Goal: Transaction & Acquisition: Purchase product/service

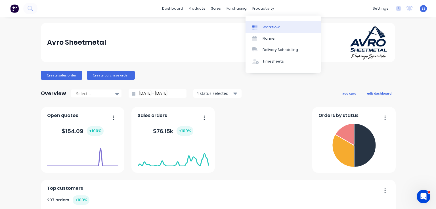
click at [276, 24] on link "Workflow" at bounding box center [282, 26] width 75 height 11
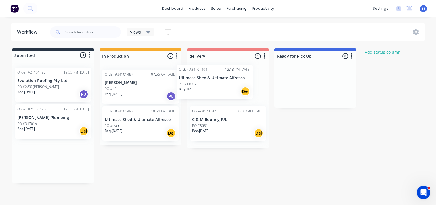
drag, startPoint x: 61, startPoint y: 94, endPoint x: 228, endPoint y: 90, distance: 167.5
click at [228, 90] on div "Submitted 3 Status colour #273444 hex #273444 Save Cancel Summaries Total order…" at bounding box center [263, 115] width 535 height 134
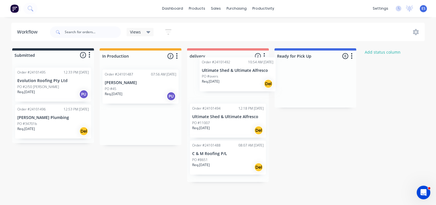
drag, startPoint x: 139, startPoint y: 131, endPoint x: 237, endPoint y: 81, distance: 109.9
click at [237, 81] on div "Submitted 2 Status colour #273444 hex #273444 Save Cancel Summaries Total order…" at bounding box center [263, 115] width 535 height 134
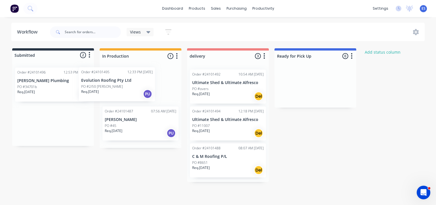
drag, startPoint x: 41, startPoint y: 91, endPoint x: 109, endPoint y: 91, distance: 68.1
click at [109, 91] on div "Submitted 2 Status colour #273444 hex #273444 Save Cancel Summaries Total order…" at bounding box center [263, 115] width 535 height 134
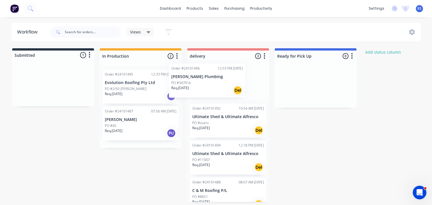
drag, startPoint x: 28, startPoint y: 87, endPoint x: 194, endPoint y: 83, distance: 166.0
click at [194, 83] on div "Submitted 1 Status colour #273444 hex #273444 Save Cancel Summaries Total order…" at bounding box center [263, 125] width 535 height 154
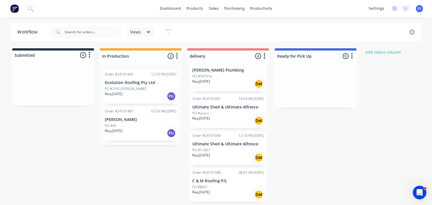
scroll to position [7, 0]
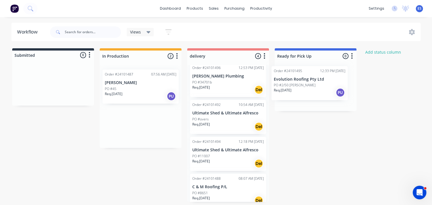
drag, startPoint x: 304, startPoint y: 86, endPoint x: 318, endPoint y: 83, distance: 13.7
click at [318, 83] on div "Submitted 0 Status colour #273444 hex #273444 Save Cancel Summaries Total order…" at bounding box center [263, 125] width 535 height 154
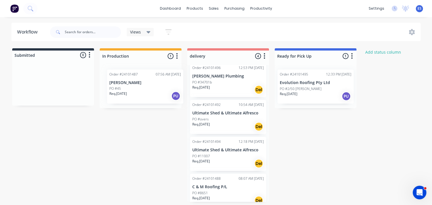
scroll to position [0, 0]
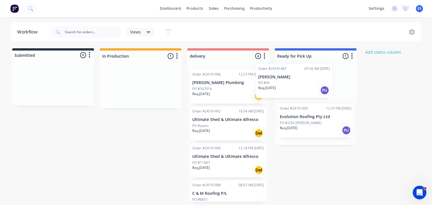
drag, startPoint x: 137, startPoint y: 90, endPoint x: 314, endPoint y: 83, distance: 177.2
click at [314, 83] on div "Submitted 0 Status colour #273444 hex #273444 Save Cancel Summaries Total order…" at bounding box center [263, 125] width 535 height 154
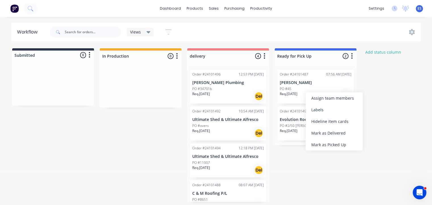
drag, startPoint x: 342, startPoint y: 147, endPoint x: 337, endPoint y: 137, distance: 10.9
click at [342, 147] on div "Mark as Picked Up" at bounding box center [333, 145] width 57 height 12
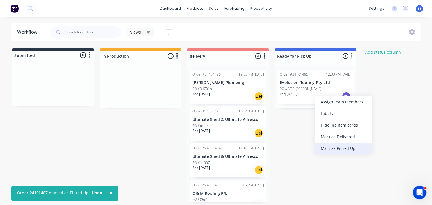
click at [339, 147] on div "Mark as Picked Up" at bounding box center [343, 148] width 57 height 12
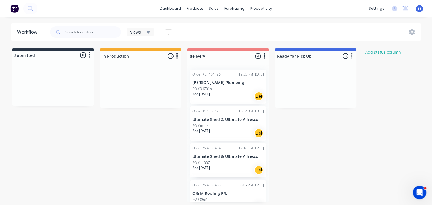
scroll to position [1, 0]
click at [16, 9] on img at bounding box center [14, 8] width 9 height 9
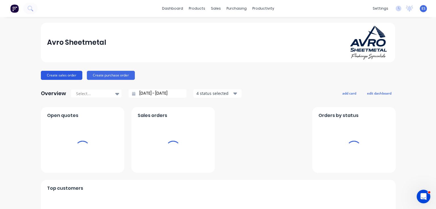
click at [68, 74] on button "Create sales order" at bounding box center [61, 75] width 41 height 9
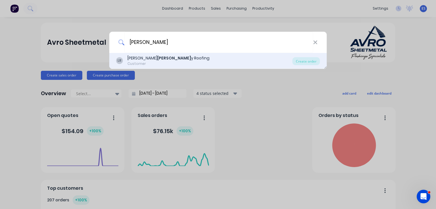
type input "[PERSON_NAME]"
click at [152, 62] on div "Customer" at bounding box center [168, 63] width 82 height 5
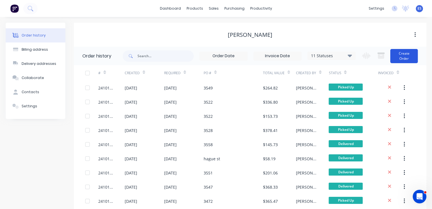
click at [398, 53] on button "Create Order" at bounding box center [404, 56] width 28 height 14
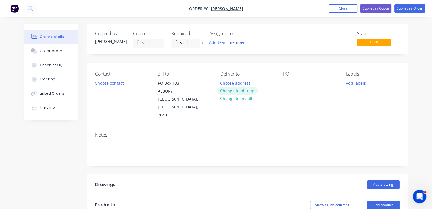
click at [230, 94] on button "Change to pick up" at bounding box center [237, 91] width 40 height 8
click at [113, 85] on button "Choose contact" at bounding box center [109, 83] width 35 height 8
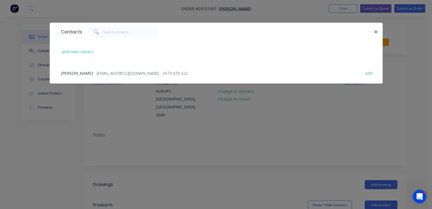
click at [109, 72] on span "- [EMAIL_ADDRESS][DOMAIN_NAME] - 0473 078 022" at bounding box center [141, 73] width 94 height 5
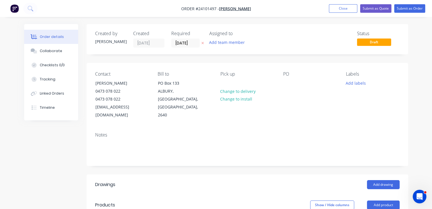
click at [281, 80] on div "Contact [PERSON_NAME] [PHONE_NUMBER] [EMAIL_ADDRESS][DOMAIN_NAME] Bill to [STRE…" at bounding box center [247, 95] width 321 height 65
click at [286, 81] on div at bounding box center [287, 83] width 9 height 8
click at [380, 180] on button "Add drawing" at bounding box center [383, 184] width 33 height 9
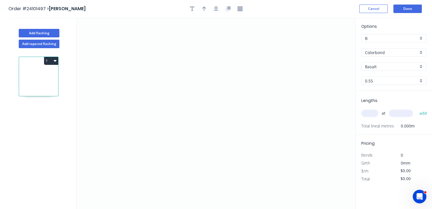
click at [394, 64] on input "Basalt" at bounding box center [391, 67] width 53 height 6
click at [383, 89] on div "Paperbark" at bounding box center [393, 88] width 64 height 10
type input "Paperbark"
click at [185, 55] on icon "0" at bounding box center [216, 114] width 278 height 192
click at [181, 127] on icon "0" at bounding box center [216, 114] width 278 height 192
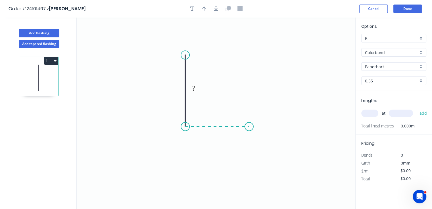
click at [249, 125] on icon "0 ?" at bounding box center [216, 114] width 278 height 192
click at [262, 139] on icon "0 ? ?" at bounding box center [216, 114] width 278 height 192
click at [262, 139] on circle at bounding box center [261, 139] width 9 height 9
click at [265, 127] on rect at bounding box center [261, 125] width 11 height 8
click at [220, 135] on rect at bounding box center [217, 133] width 11 height 8
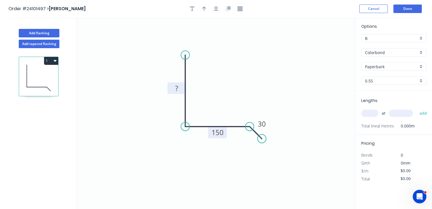
click at [174, 89] on rect at bounding box center [176, 89] width 11 height 8
click at [375, 112] on input "text" at bounding box center [369, 113] width 17 height 7
type input "$19.75"
type input "1"
click at [399, 113] on input "text" at bounding box center [400, 113] width 24 height 7
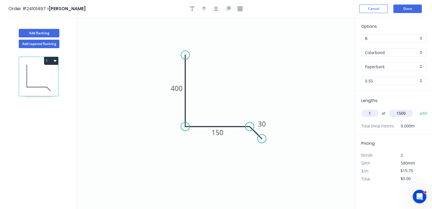
type input "1500"
click at [416, 109] on button "add" at bounding box center [422, 114] width 13 height 10
click at [49, 61] on button "1" at bounding box center [51, 61] width 14 height 8
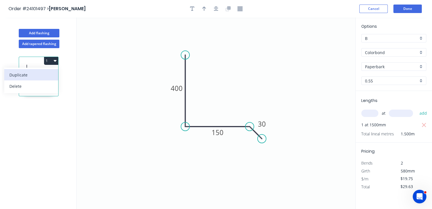
click at [47, 76] on div "Duplicate" at bounding box center [31, 75] width 44 height 8
type input "$0.00"
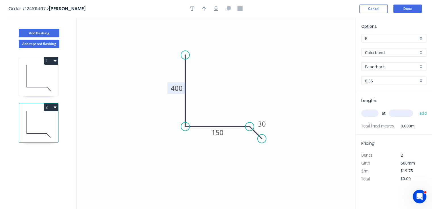
click at [182, 92] on tspan "400" at bounding box center [177, 88] width 12 height 9
click at [372, 115] on input "text" at bounding box center [369, 113] width 17 height 7
type input "$13.11"
type input "1"
click at [393, 114] on input "text" at bounding box center [400, 113] width 24 height 7
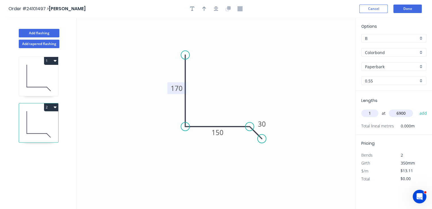
type input "6900"
click at [416, 109] on button "add" at bounding box center [422, 114] width 13 height 10
type input "$90.46"
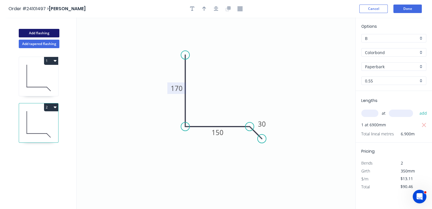
click at [51, 34] on button "Add flashing" at bounding box center [39, 33] width 41 height 9
type input "$0.00"
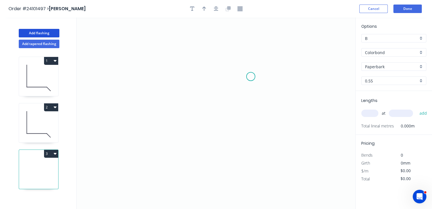
click at [249, 77] on icon "0" at bounding box center [216, 114] width 278 height 192
click at [239, 62] on icon at bounding box center [244, 70] width 10 height 16
click at [156, 64] on icon "0 ?" at bounding box center [216, 114] width 278 height 192
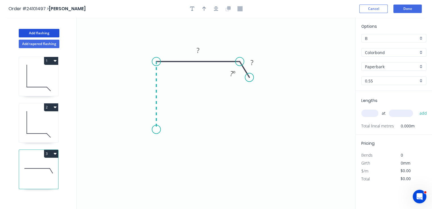
click at [160, 130] on icon "0 ? ? ? º" at bounding box center [216, 114] width 278 height 192
click at [167, 123] on icon at bounding box center [161, 126] width 11 height 7
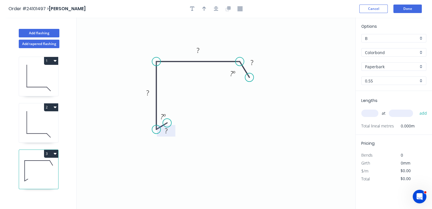
click at [166, 135] on tspan "?" at bounding box center [166, 130] width 3 height 9
click at [152, 94] on rect at bounding box center [147, 93] width 11 height 8
click at [200, 52] on rect at bounding box center [197, 51] width 11 height 8
click at [251, 67] on tspan "?" at bounding box center [251, 62] width 3 height 9
click at [371, 113] on input "text" at bounding box center [369, 113] width 17 height 7
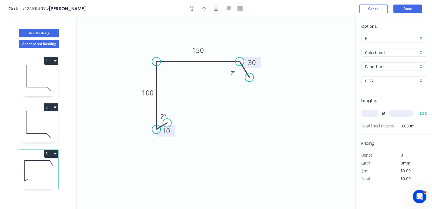
type input "$12.73"
type input "1"
click at [392, 114] on input "text" at bounding box center [400, 113] width 24 height 7
type input "6900"
click at [416, 109] on button "add" at bounding box center [422, 114] width 13 height 10
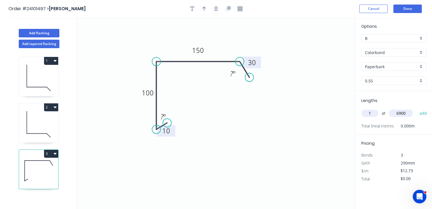
type input "$87.84"
type input "1"
click at [392, 114] on input "text" at bounding box center [400, 113] width 24 height 7
type input "1500"
click at [416, 109] on button "add" at bounding box center [422, 114] width 13 height 10
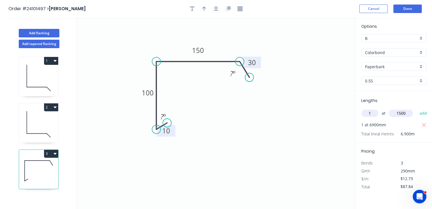
type input "$106.93"
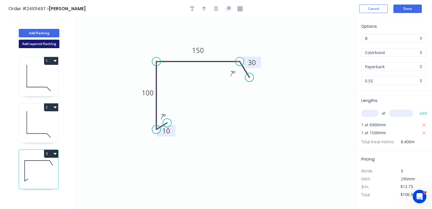
drag, startPoint x: 30, startPoint y: 42, endPoint x: 33, endPoint y: 44, distance: 3.2
click at [31, 42] on button "Add tapered flashing" at bounding box center [39, 44] width 41 height 9
type input "$0.00"
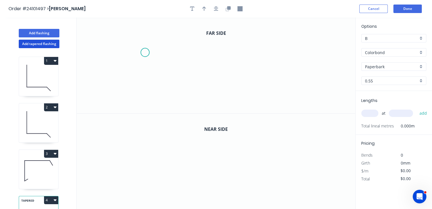
click at [145, 52] on icon "0" at bounding box center [216, 66] width 278 height 96
click at [168, 63] on icon "0" at bounding box center [216, 66] width 278 height 96
click at [167, 90] on icon "0 ?" at bounding box center [216, 66] width 278 height 96
click at [227, 88] on icon "0 ? ? ? º" at bounding box center [216, 66] width 278 height 96
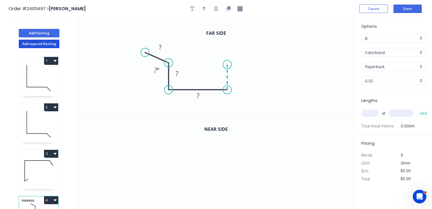
click at [226, 65] on icon "0 ? ? ? ? º" at bounding box center [216, 66] width 278 height 96
click at [249, 54] on icon "0 ? ? ? ? ? º" at bounding box center [216, 66] width 278 height 96
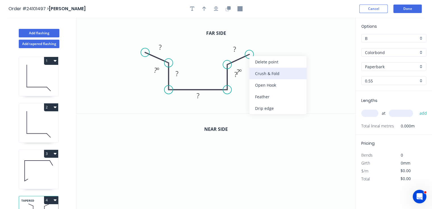
click at [257, 70] on div "Crush & Fold" at bounding box center [277, 74] width 57 height 12
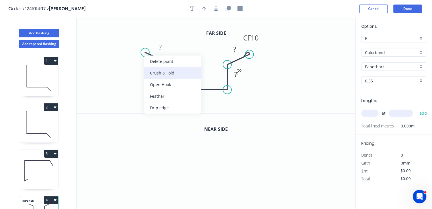
click at [155, 72] on div "Crush & Fold" at bounding box center [172, 73] width 57 height 12
click at [153, 69] on div "Flip bend" at bounding box center [175, 72] width 57 height 12
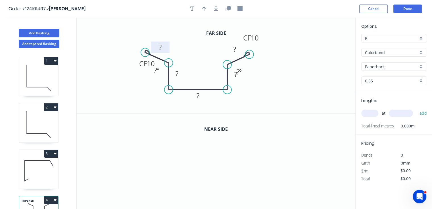
click at [163, 48] on rect at bounding box center [159, 48] width 11 height 8
click at [235, 50] on tspan "?" at bounding box center [234, 49] width 3 height 9
click at [248, 91] on div "Hide angle" at bounding box center [264, 93] width 57 height 12
click at [234, 75] on tspan "?" at bounding box center [235, 74] width 3 height 9
click at [175, 75] on tspan "?" at bounding box center [176, 73] width 3 height 9
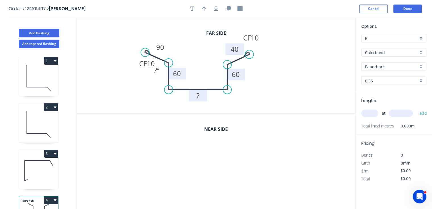
click at [198, 96] on tspan "?" at bounding box center [197, 95] width 3 height 9
click at [229, 11] on icon "button" at bounding box center [227, 8] width 5 height 5
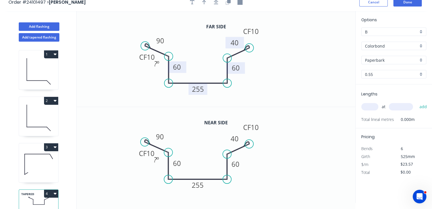
scroll to position [10, 0]
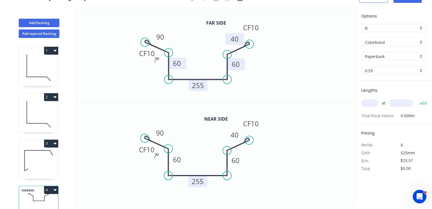
click at [196, 185] on tspan "255" at bounding box center [198, 181] width 12 height 9
click at [175, 159] on tspan "60" at bounding box center [177, 159] width 8 height 9
type input "$27.26"
click at [234, 163] on tspan "60" at bounding box center [236, 160] width 8 height 9
click at [370, 103] on input "text" at bounding box center [369, 103] width 17 height 7
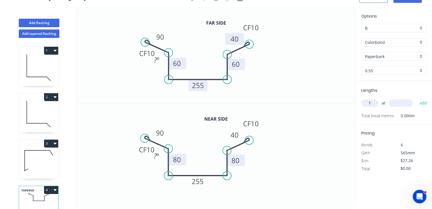
type input "1"
click at [395, 106] on input "text" at bounding box center [400, 103] width 24 height 7
type input "7800"
click at [416, 98] on button "add" at bounding box center [422, 103] width 13 height 10
type input "$212.63"
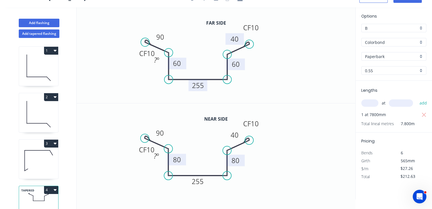
scroll to position [0, 0]
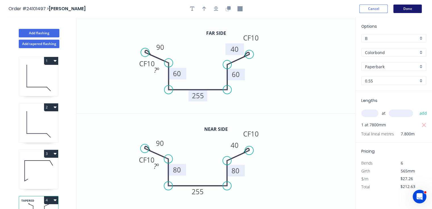
click at [413, 12] on button "Done" at bounding box center [407, 9] width 28 height 9
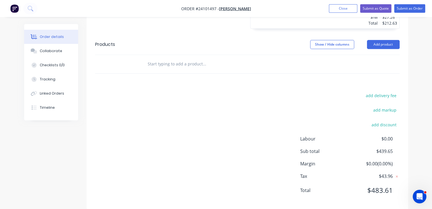
scroll to position [464, 0]
click at [409, 9] on button "Submit as Order" at bounding box center [409, 8] width 31 height 9
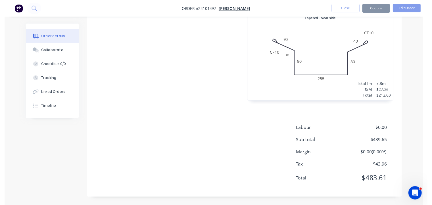
scroll to position [0, 0]
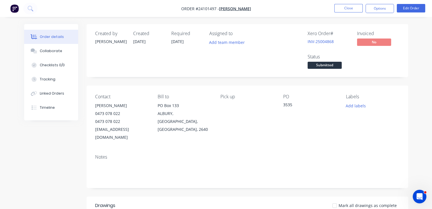
click at [18, 7] on img "button" at bounding box center [14, 8] width 9 height 9
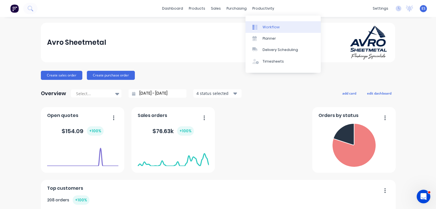
click at [274, 29] on div "Workflow" at bounding box center [270, 27] width 17 height 5
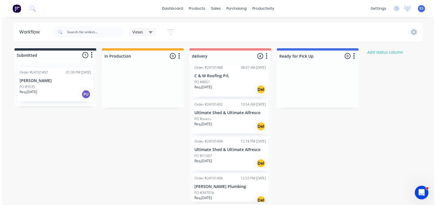
scroll to position [12, 0]
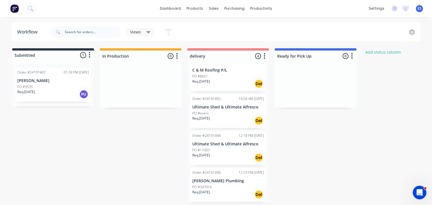
click at [123, 169] on div "Submitted 1 Status colour #273444 hex #273444 Save Cancel Summaries Total order…" at bounding box center [263, 125] width 535 height 154
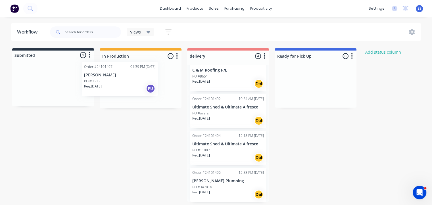
drag, startPoint x: 52, startPoint y: 91, endPoint x: 121, endPoint y: 85, distance: 68.6
click at [121, 85] on div "Submitted 1 Status colour #273444 hex #273444 Save Cancel Summaries Total order…" at bounding box center [263, 125] width 535 height 154
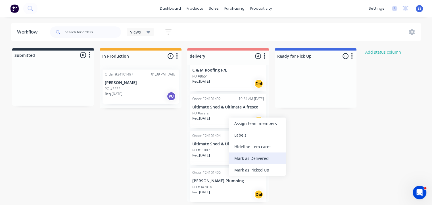
click at [253, 159] on div "Mark as Delivered" at bounding box center [256, 158] width 57 height 12
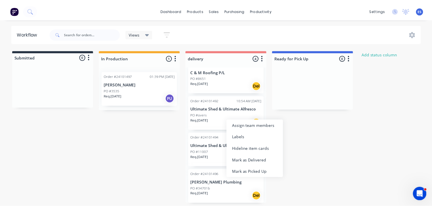
scroll to position [0, 0]
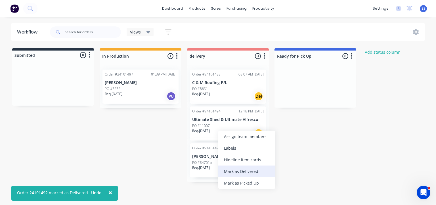
click at [232, 169] on div "Mark as Delivered" at bounding box center [246, 171] width 57 height 12
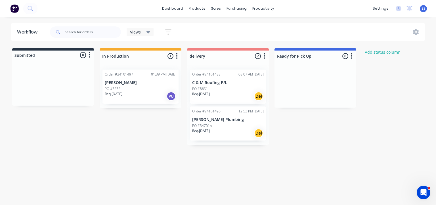
click at [15, 12] on img at bounding box center [14, 8] width 9 height 9
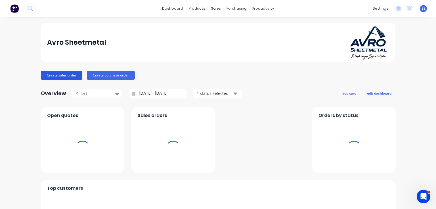
click at [64, 73] on button "Create sales order" at bounding box center [61, 75] width 41 height 9
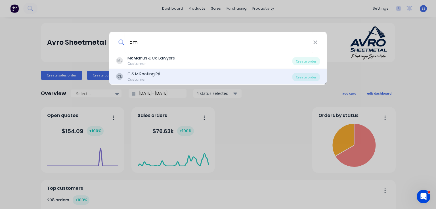
type input "cm"
click at [154, 76] on div "C & M Roofing P/L" at bounding box center [143, 74] width 33 height 6
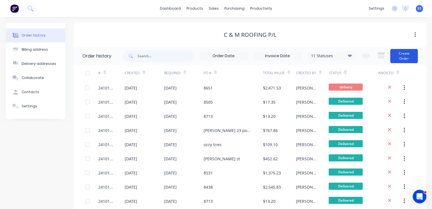
click at [413, 59] on button "Create Order" at bounding box center [404, 56] width 28 height 14
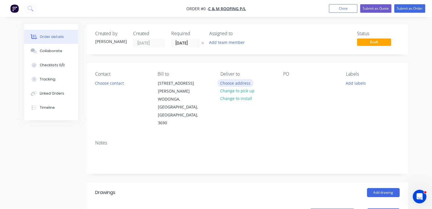
click at [235, 83] on button "Choose address" at bounding box center [235, 83] width 36 height 8
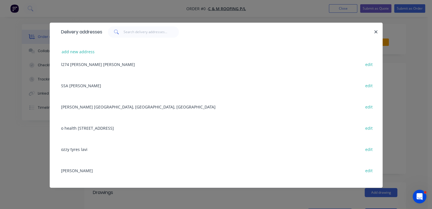
scroll to position [170, 0]
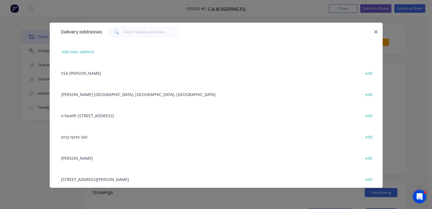
click at [77, 137] on div "ozzy tyres lavi edit" at bounding box center [216, 136] width 316 height 21
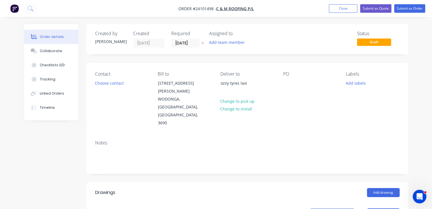
scroll to position [114, 0]
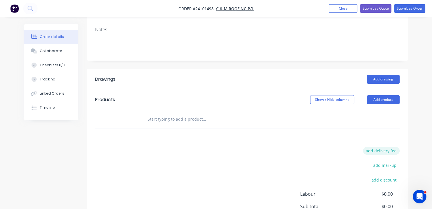
click at [380, 147] on button "add delivery fee" at bounding box center [381, 151] width 37 height 8
type input "50"
click input "submit" at bounding box center [0, 0] width 0 height 0
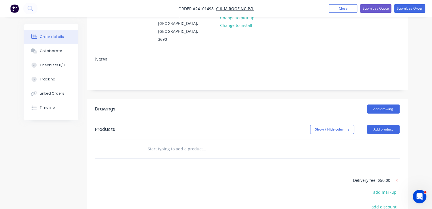
scroll to position [0, 0]
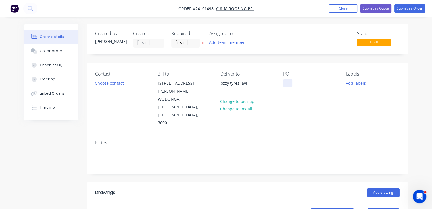
click at [291, 82] on div at bounding box center [287, 83] width 9 height 8
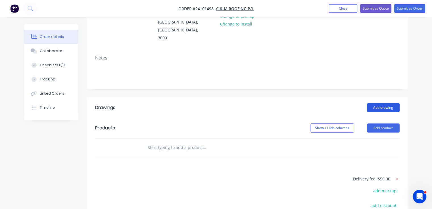
click at [383, 103] on button "Add drawing" at bounding box center [383, 107] width 33 height 9
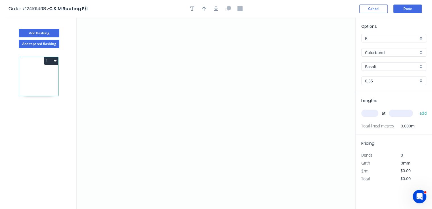
click at [384, 66] on input "Basalt" at bounding box center [391, 67] width 53 height 6
click at [382, 74] on div "Monument" at bounding box center [393, 78] width 64 height 10
type input "Monument"
click at [177, 65] on icon "0" at bounding box center [216, 114] width 278 height 192
click at [177, 104] on icon "0" at bounding box center [216, 114] width 278 height 192
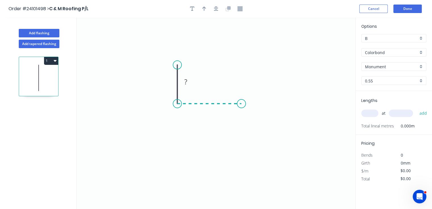
click at [241, 104] on icon "0 ?" at bounding box center [216, 114] width 278 height 192
click at [251, 117] on icon "0 ? ?" at bounding box center [216, 114] width 278 height 192
click at [252, 102] on tspan "?" at bounding box center [252, 102] width 3 height 9
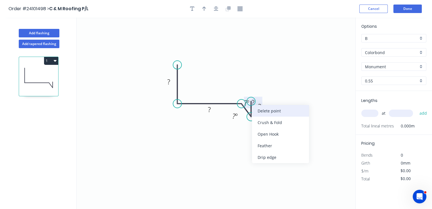
click at [268, 115] on div "Delete point" at bounding box center [280, 111] width 57 height 12
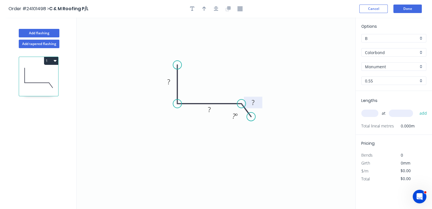
click at [256, 102] on rect at bounding box center [252, 103] width 11 height 8
click at [211, 110] on rect at bounding box center [208, 110] width 11 height 8
click at [171, 85] on rect at bounding box center [168, 82] width 11 height 8
click at [371, 112] on input "text" at bounding box center [369, 113] width 17 height 7
type input "$14.44"
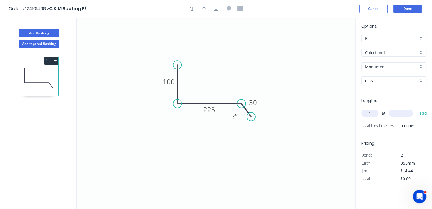
type input "1"
click at [393, 114] on input "text" at bounding box center [400, 113] width 24 height 7
type input "7000"
click at [416, 109] on button "add" at bounding box center [422, 114] width 13 height 10
click at [51, 62] on button "1" at bounding box center [51, 61] width 14 height 8
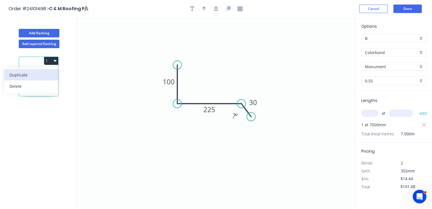
click at [28, 78] on div "Duplicate" at bounding box center [31, 75] width 44 height 8
type input "$0.00"
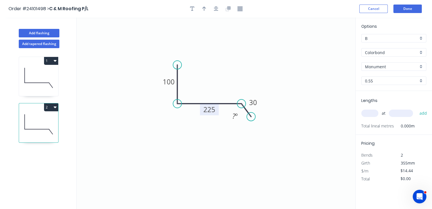
click at [208, 109] on tspan "225" at bounding box center [209, 109] width 12 height 9
click at [369, 114] on input "text" at bounding box center [369, 113] width 17 height 7
type input "3"
click at [393, 114] on input "text" at bounding box center [400, 113] width 24 height 7
type input "5000"
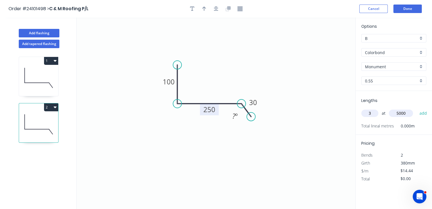
click at [416, 109] on button "add" at bounding box center [422, 114] width 13 height 10
type input "$216.60"
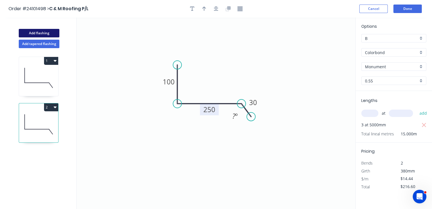
click at [35, 29] on button "Add flashing" at bounding box center [39, 33] width 41 height 9
type input "$0.00"
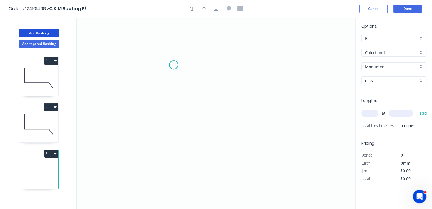
click at [173, 65] on icon "0" at bounding box center [216, 114] width 278 height 192
click at [174, 112] on icon "0" at bounding box center [216, 114] width 278 height 192
click at [221, 112] on icon "0 ?" at bounding box center [216, 114] width 278 height 192
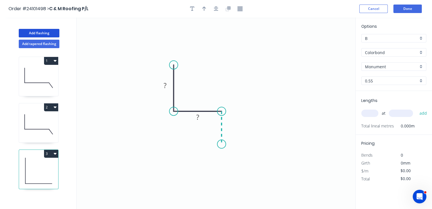
click at [223, 145] on icon "0 ? ?" at bounding box center [216, 114] width 278 height 192
click at [215, 152] on icon "0 ? ? ?" at bounding box center [216, 114] width 278 height 192
click at [215, 152] on circle at bounding box center [215, 152] width 9 height 9
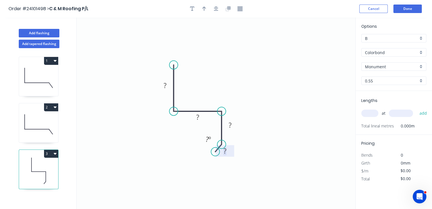
click at [226, 153] on tspan "?" at bounding box center [224, 150] width 3 height 9
click at [230, 126] on tspan "?" at bounding box center [229, 125] width 3 height 9
click at [203, 118] on rect at bounding box center [197, 118] width 18 height 12
click at [202, 119] on rect at bounding box center [197, 118] width 11 height 8
click at [167, 88] on rect at bounding box center [164, 86] width 11 height 8
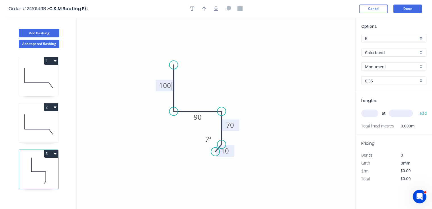
click at [365, 113] on input "text" at bounding box center [369, 113] width 17 height 7
type input "$12.73"
type input "3"
click at [398, 114] on input "text" at bounding box center [400, 113] width 24 height 7
type input "5000"
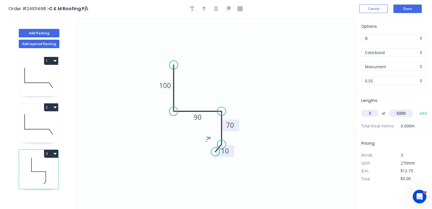
click at [416, 109] on button "add" at bounding box center [422, 114] width 13 height 10
type input "$190.95"
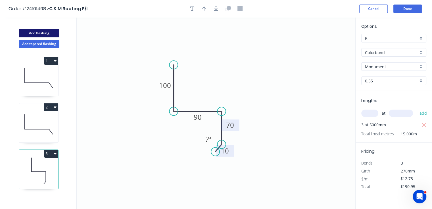
click at [39, 33] on button "Add flashing" at bounding box center [39, 33] width 41 height 9
type input "$0.00"
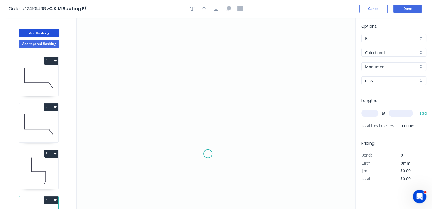
click at [208, 154] on icon "0" at bounding box center [216, 114] width 278 height 192
click at [215, 144] on icon at bounding box center [211, 149] width 7 height 10
click at [216, 107] on icon "0 ?" at bounding box center [216, 114] width 278 height 192
click at [204, 101] on icon at bounding box center [209, 104] width 11 height 6
click at [204, 75] on icon at bounding box center [204, 88] width 0 height 26
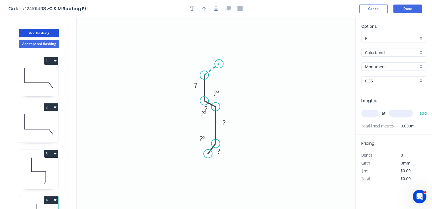
click at [219, 64] on icon at bounding box center [211, 69] width 15 height 11
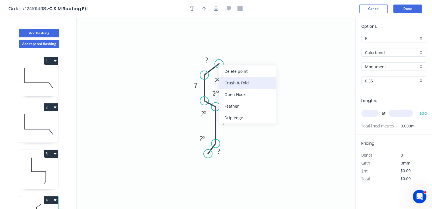
click at [226, 84] on div "Crush & Fold" at bounding box center [246, 83] width 57 height 12
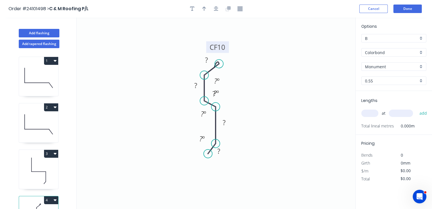
click at [222, 46] on tspan "10" at bounding box center [221, 46] width 8 height 9
click at [224, 98] on div "Hide angle" at bounding box center [240, 100] width 57 height 12
click at [226, 108] on div "Hide angle" at bounding box center [248, 111] width 57 height 12
click at [216, 136] on div "Hide angle" at bounding box center [232, 135] width 57 height 12
click at [215, 157] on div "Hide angle" at bounding box center [234, 160] width 57 height 12
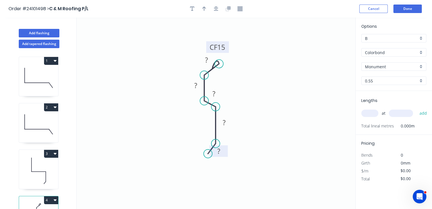
click at [219, 152] on tspan "?" at bounding box center [218, 151] width 3 height 9
click at [226, 121] on rect at bounding box center [223, 123] width 11 height 8
click at [216, 96] on rect at bounding box center [213, 94] width 11 height 8
click at [196, 87] on tspan "?" at bounding box center [195, 85] width 3 height 9
click at [207, 61] on tspan "?" at bounding box center [206, 59] width 3 height 9
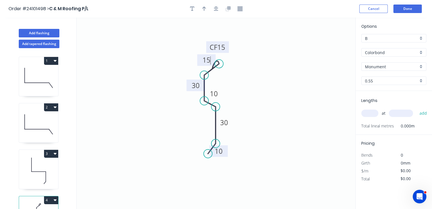
click at [367, 112] on input "text" at bounding box center [369, 113] width 17 height 7
type input "$10.66"
type input "3"
click at [407, 113] on input "text" at bounding box center [400, 113] width 24 height 7
type input "5000"
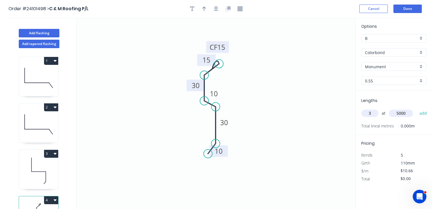
click at [416, 109] on button "add" at bounding box center [422, 114] width 13 height 10
type input "$159.90"
type input "2"
click at [407, 113] on input "text" at bounding box center [400, 113] width 24 height 7
type input "4000"
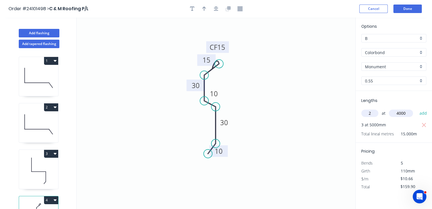
click at [416, 109] on button "add" at bounding box center [422, 114] width 13 height 10
type input "$245.18"
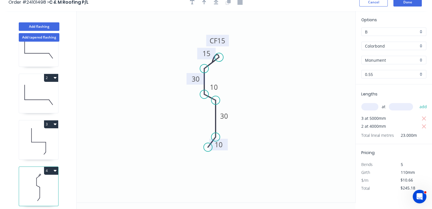
scroll to position [10, 0]
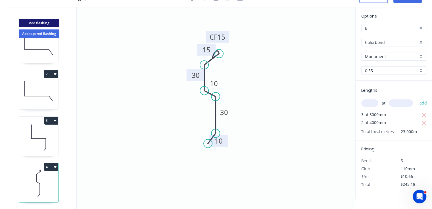
click at [42, 22] on button "Add flashing" at bounding box center [39, 23] width 41 height 9
type input "$0.00"
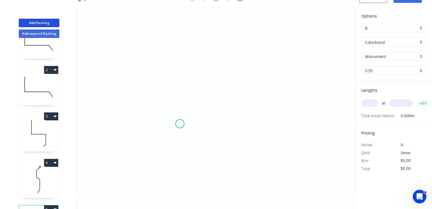
click at [180, 124] on icon "0" at bounding box center [216, 103] width 278 height 192
click at [170, 131] on icon "0" at bounding box center [216, 103] width 278 height 192
click at [171, 67] on icon "0 ?" at bounding box center [216, 103] width 278 height 192
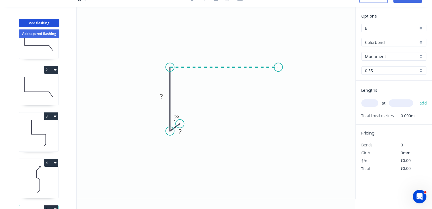
click at [278, 69] on icon "0 ? ? ? º" at bounding box center [216, 103] width 278 height 192
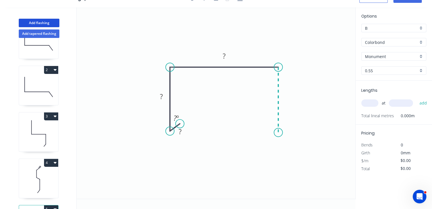
click at [276, 133] on icon "0 ? ? ? ? º" at bounding box center [216, 103] width 278 height 192
click at [268, 123] on icon "0 ? ? ? ? ? º" at bounding box center [216, 103] width 278 height 192
click at [267, 133] on tspan "?" at bounding box center [266, 130] width 3 height 9
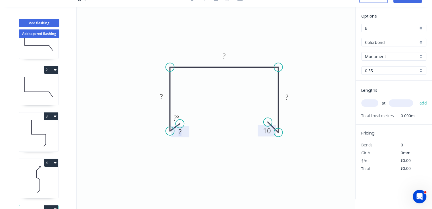
click at [182, 131] on rect at bounding box center [179, 132] width 11 height 8
click at [161, 96] on tspan "?" at bounding box center [161, 96] width 3 height 9
click at [291, 99] on rect at bounding box center [286, 98] width 11 height 8
click at [228, 58] on rect at bounding box center [223, 56] width 11 height 8
click at [363, 104] on input "text" at bounding box center [369, 103] width 17 height 7
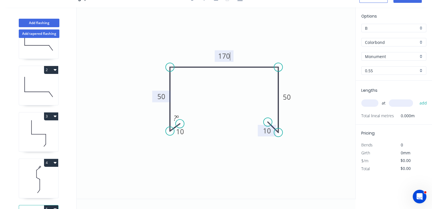
type input "$13.69"
type input "6"
click at [402, 106] on input "text" at bounding box center [400, 103] width 24 height 7
type input "5100"
click at [416, 98] on button "add" at bounding box center [422, 103] width 13 height 10
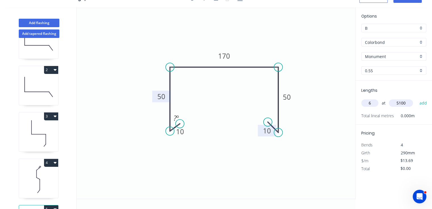
type input "$418.91"
type input "2"
click at [402, 106] on input "text" at bounding box center [400, 103] width 24 height 7
type input "4600"
click at [416, 98] on button "add" at bounding box center [422, 103] width 13 height 10
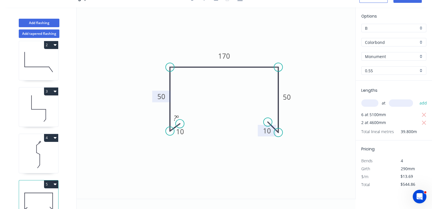
scroll to position [74, 0]
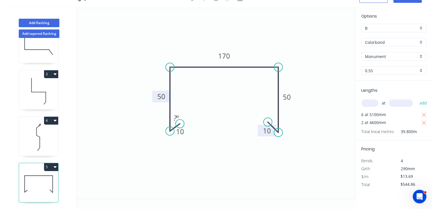
click at [57, 166] on button "5" at bounding box center [51, 167] width 14 height 8
drag, startPoint x: 46, startPoint y: 175, endPoint x: 49, endPoint y: 174, distance: 3.5
click at [46, 177] on div "Duplicate" at bounding box center [31, 181] width 44 height 8
type input "$0.00"
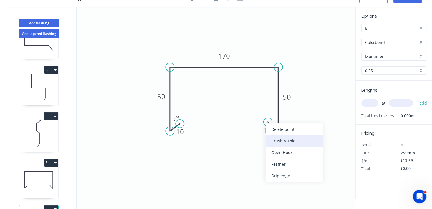
click at [273, 139] on div "Crush & Fold" at bounding box center [293, 141] width 57 height 12
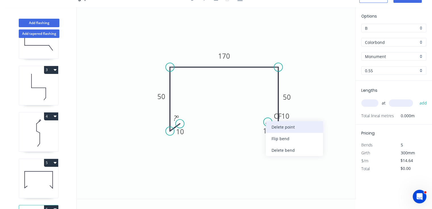
click at [280, 127] on div "Delete point" at bounding box center [294, 127] width 57 height 12
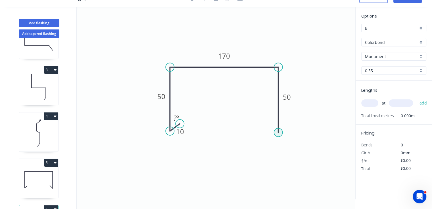
click at [278, 134] on circle at bounding box center [278, 133] width 9 height 9
click at [269, 145] on icon "0 10 50 170 50 ? º" at bounding box center [216, 103] width 278 height 192
type input "$13.69"
click at [269, 145] on circle at bounding box center [269, 145] width 9 height 9
click at [279, 142] on tspan "?" at bounding box center [280, 140] width 3 height 9
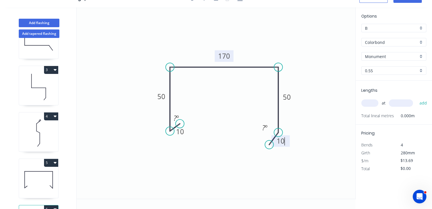
click at [226, 54] on tspan "170" at bounding box center [224, 55] width 12 height 9
click at [368, 104] on input "text" at bounding box center [369, 103] width 17 height 7
type input "5"
click at [398, 102] on input "text" at bounding box center [400, 103] width 24 height 7
type input "4900"
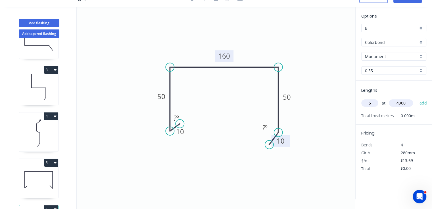
click at [416, 98] on button "add" at bounding box center [422, 103] width 13 height 10
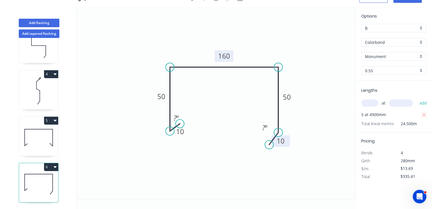
scroll to position [120, 0]
click at [50, 165] on button "6" at bounding box center [51, 167] width 14 height 8
click at [31, 179] on div "Duplicate" at bounding box center [31, 181] width 44 height 8
type input "$0.00"
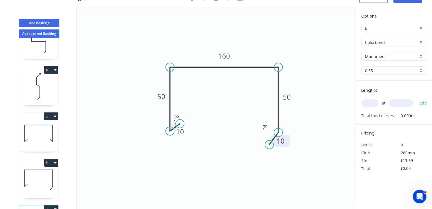
click at [278, 142] on tspan "10" at bounding box center [280, 140] width 8 height 9
click at [288, 98] on tspan "50" at bounding box center [287, 97] width 8 height 9
click at [225, 58] on tspan "160" at bounding box center [224, 55] width 12 height 9
click at [157, 99] on rect at bounding box center [160, 97] width 11 height 8
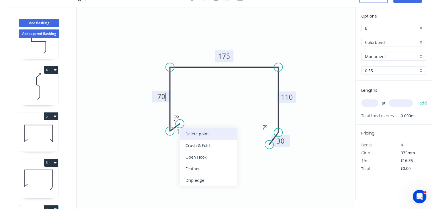
click at [196, 136] on div "Delete point" at bounding box center [208, 134] width 57 height 12
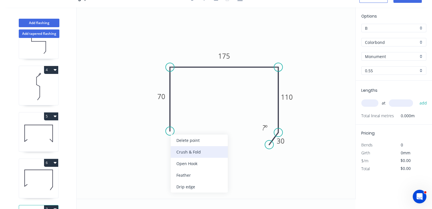
click at [185, 149] on div "Crush & Fold" at bounding box center [199, 152] width 57 height 12
type input "$16.35"
click at [374, 103] on input "text" at bounding box center [369, 103] width 17 height 7
type input "1"
click at [392, 105] on input "text" at bounding box center [400, 103] width 24 height 7
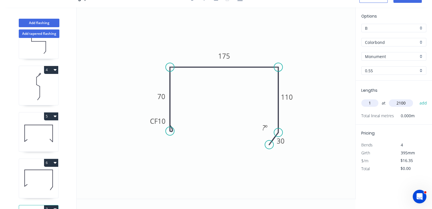
type input "2100"
click at [416, 98] on button "add" at bounding box center [422, 103] width 13 height 10
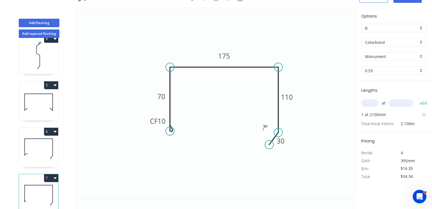
scroll to position [167, 0]
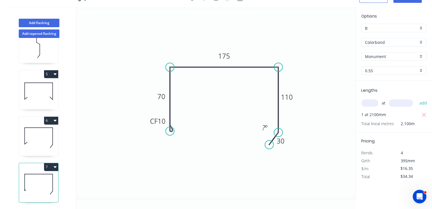
click at [51, 164] on button "7" at bounding box center [51, 167] width 14 height 8
click at [45, 177] on div "Duplicate" at bounding box center [31, 181] width 44 height 8
type input "$0.00"
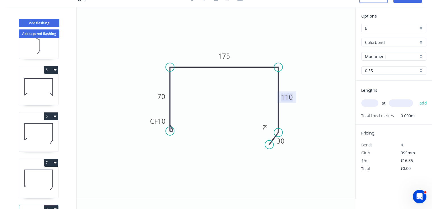
click at [286, 98] on tspan "110" at bounding box center [287, 97] width 12 height 9
click at [364, 103] on input "text" at bounding box center [369, 103] width 17 height 7
type input "1"
click at [396, 103] on input "text" at bounding box center [400, 103] width 24 height 7
type input "2100"
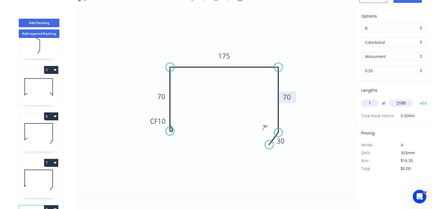
click at [416, 98] on button "add" at bounding box center [422, 103] width 13 height 10
type input "$34.34"
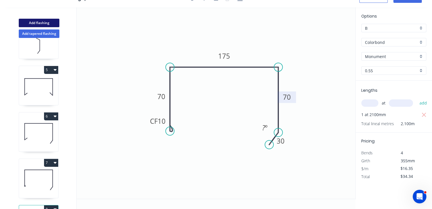
click at [47, 24] on button "Add flashing" at bounding box center [39, 23] width 41 height 9
type input "$0.00"
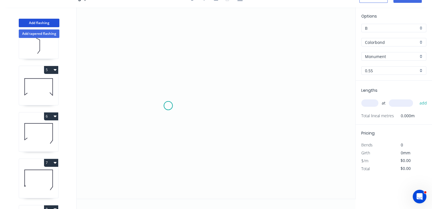
click at [168, 106] on icon "0" at bounding box center [216, 103] width 278 height 192
click at [168, 75] on icon at bounding box center [168, 90] width 0 height 31
click at [249, 80] on icon "0 ?" at bounding box center [216, 103] width 278 height 192
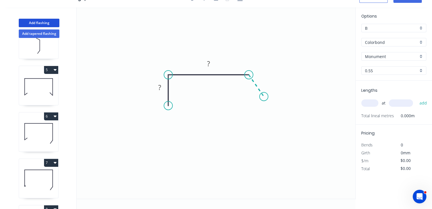
click at [264, 97] on icon "0 ? ?" at bounding box center [216, 103] width 278 height 192
click at [264, 97] on circle at bounding box center [263, 97] width 9 height 9
click at [263, 79] on tspan "?" at bounding box center [263, 78] width 3 height 9
click at [213, 66] on rect at bounding box center [208, 64] width 11 height 8
click at [161, 91] on rect at bounding box center [159, 88] width 11 height 8
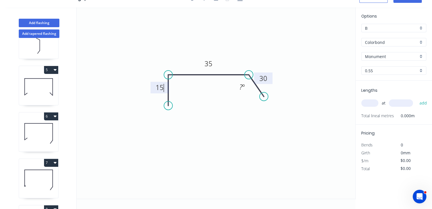
click at [370, 104] on input "text" at bounding box center [369, 103] width 17 height 7
type input "$6.47"
type input "1"
click at [399, 105] on input "text" at bounding box center [400, 103] width 24 height 7
type input "4000"
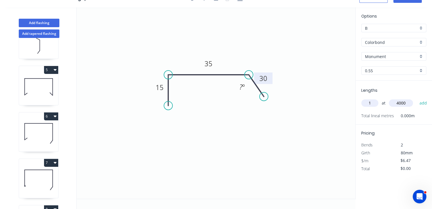
click at [416, 98] on button "add" at bounding box center [422, 103] width 13 height 10
type input "$25.88"
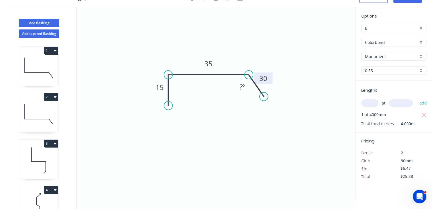
scroll to position [0, 0]
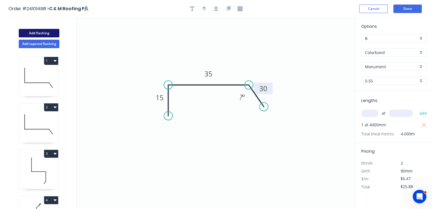
click at [42, 30] on button "Add flashing" at bounding box center [39, 33] width 41 height 9
type input "$0.00"
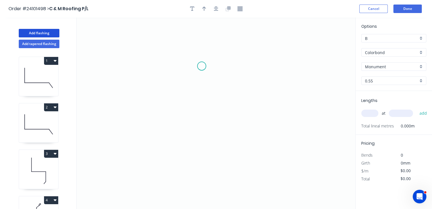
click at [201, 66] on icon "0" at bounding box center [216, 114] width 278 height 192
click at [199, 122] on icon "0" at bounding box center [216, 114] width 278 height 192
click at [258, 119] on icon "0 ?" at bounding box center [216, 114] width 278 height 192
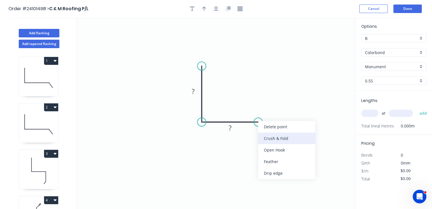
click at [267, 139] on div "Crush & Fold" at bounding box center [286, 139] width 57 height 12
click at [262, 140] on div "Flip bend" at bounding box center [286, 142] width 57 height 12
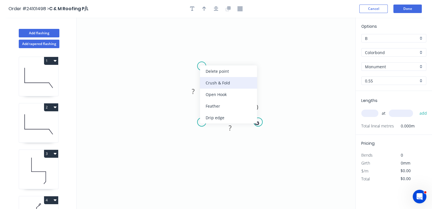
click at [212, 86] on div "Crush & Fold" at bounding box center [228, 83] width 57 height 12
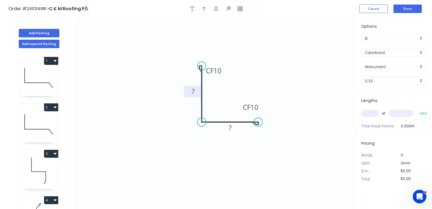
click at [196, 93] on rect at bounding box center [192, 92] width 11 height 8
click at [230, 130] on tspan "?" at bounding box center [229, 127] width 3 height 9
click at [369, 112] on input "text" at bounding box center [369, 113] width 17 height 7
type input "$8.75"
type input "1"
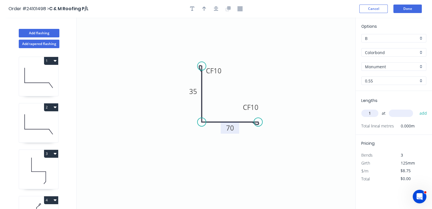
click at [405, 112] on input "text" at bounding box center [400, 113] width 24 height 7
type input "4000"
click at [416, 109] on button "add" at bounding box center [422, 114] width 13 height 10
type input "$35.00"
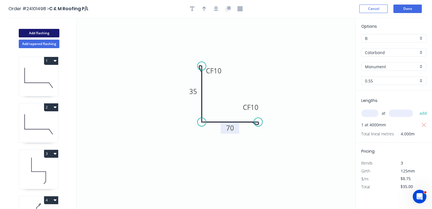
click at [43, 34] on button "Add flashing" at bounding box center [39, 33] width 41 height 9
type input "$0.00"
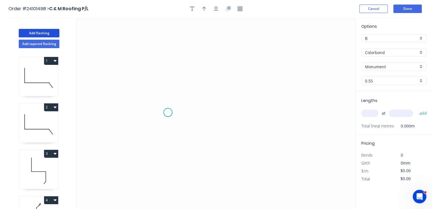
click at [168, 113] on icon "0" at bounding box center [216, 114] width 278 height 192
click at [168, 68] on icon "0" at bounding box center [216, 114] width 278 height 192
drag, startPoint x: 264, startPoint y: 67, endPoint x: 265, endPoint y: 82, distance: 15.3
click at [264, 67] on icon "0 ?" at bounding box center [216, 114] width 278 height 192
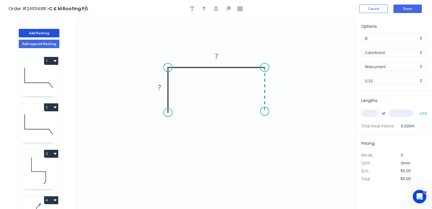
click at [264, 112] on icon "0 ? ?" at bounding box center [216, 114] width 278 height 192
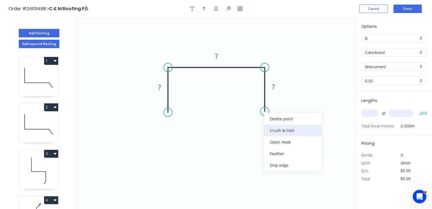
click at [274, 128] on div "Crush & Fold" at bounding box center [292, 131] width 57 height 12
click at [275, 128] on div "Flip bend" at bounding box center [295, 131] width 57 height 12
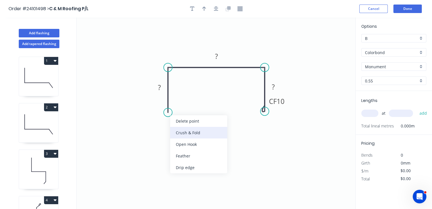
click at [194, 135] on div "Crush & Fold" at bounding box center [198, 133] width 57 height 12
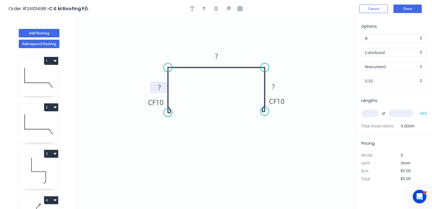
click at [159, 90] on tspan "?" at bounding box center [159, 87] width 3 height 9
click at [273, 87] on tspan "?" at bounding box center [273, 86] width 3 height 9
click at [217, 56] on tspan "?" at bounding box center [216, 56] width 3 height 9
click at [371, 115] on input "text" at bounding box center [369, 113] width 17 height 7
type input "$15.02"
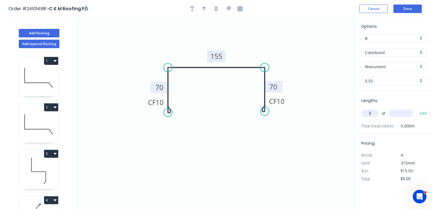
type input "3"
click at [404, 115] on input "text" at bounding box center [400, 113] width 24 height 7
type input "2100"
click at [416, 109] on button "add" at bounding box center [422, 114] width 13 height 10
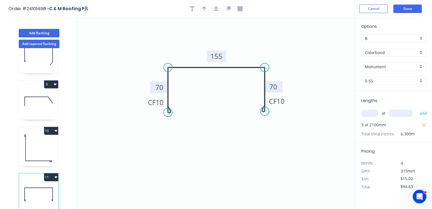
scroll to position [10, 0]
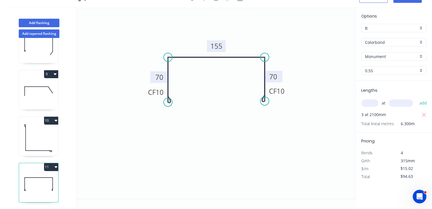
click at [54, 165] on icon "button" at bounding box center [55, 167] width 3 height 5
click at [42, 177] on div "Duplicate" at bounding box center [31, 181] width 44 height 8
type input "$0.00"
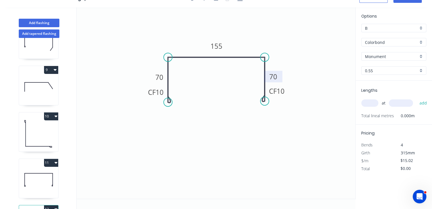
click at [272, 78] on tspan "70" at bounding box center [273, 76] width 8 height 9
click at [236, 85] on icon "0 CF 10 70 155 CF 10 50" at bounding box center [216, 103] width 278 height 192
type input "$13.69"
click at [375, 106] on input "text" at bounding box center [369, 103] width 17 height 7
type input "3"
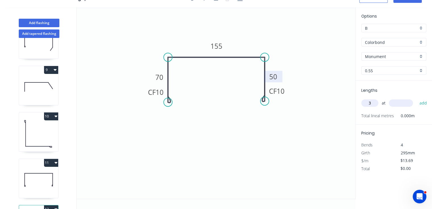
click at [402, 105] on input "text" at bounding box center [400, 103] width 24 height 7
type input "2100"
click at [416, 98] on button "add" at bounding box center [422, 103] width 13 height 10
type input "$86.25"
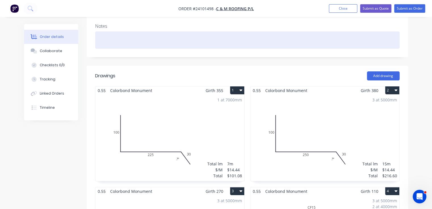
scroll to position [142, 0]
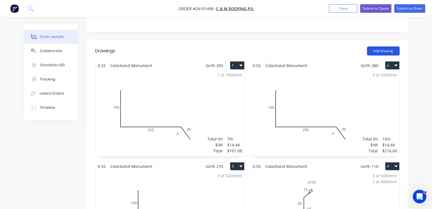
click at [380, 47] on button "Add drawing" at bounding box center [383, 51] width 33 height 9
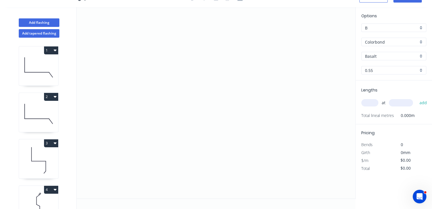
scroll to position [10, 0]
click at [38, 34] on button "Add tapered flashing" at bounding box center [39, 34] width 41 height 9
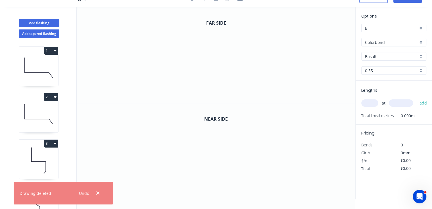
click at [379, 56] on input "Basalt" at bounding box center [391, 57] width 53 height 6
click at [384, 68] on div "Monument" at bounding box center [393, 67] width 64 height 10
type input "Monument"
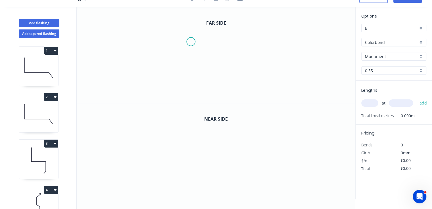
click at [191, 39] on icon "0" at bounding box center [216, 55] width 278 height 96
click at [192, 69] on icon "0" at bounding box center [216, 55] width 278 height 96
click at [260, 69] on icon "0 ?" at bounding box center [216, 55] width 278 height 96
click at [268, 82] on icon "0 ? ?" at bounding box center [216, 55] width 278 height 96
click at [270, 69] on tspan "?" at bounding box center [270, 68] width 3 height 9
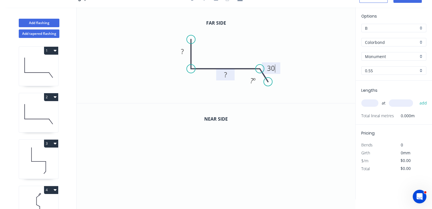
click at [228, 74] on rect at bounding box center [224, 75] width 11 height 8
click at [187, 52] on rect at bounding box center [181, 52] width 11 height 8
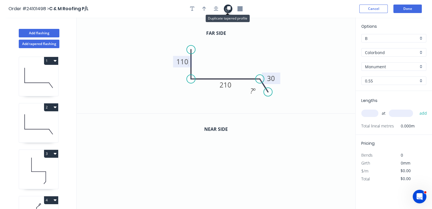
click at [227, 10] on icon "button" at bounding box center [227, 8] width 5 height 5
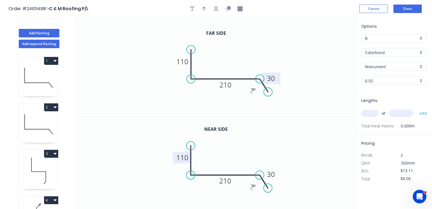
click at [182, 158] on tspan "110" at bounding box center [182, 157] width 12 height 9
click at [371, 115] on input "text" at bounding box center [369, 113] width 17 height 7
type input "$28.76"
type input "1"
click at [396, 112] on input "text" at bounding box center [400, 113] width 24 height 7
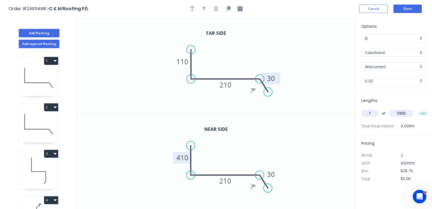
type input "7000"
click at [416, 109] on button "add" at bounding box center [422, 114] width 13 height 10
type input "$201.32"
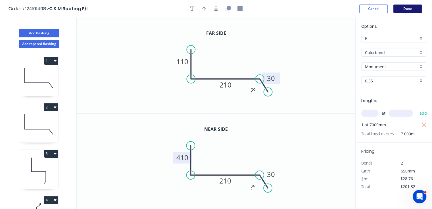
click at [407, 8] on button "Done" at bounding box center [407, 9] width 28 height 9
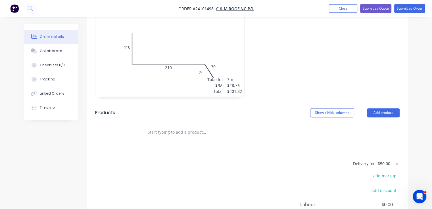
scroll to position [957, 0]
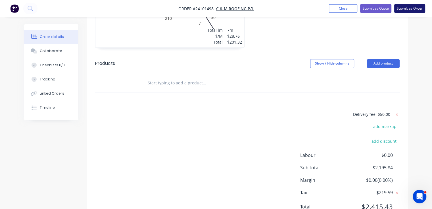
click at [415, 11] on button "Submit as Order" at bounding box center [409, 8] width 31 height 9
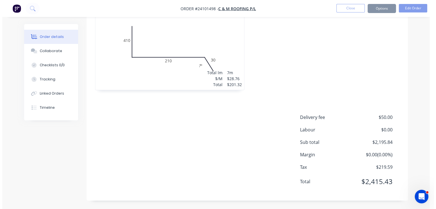
scroll to position [0, 0]
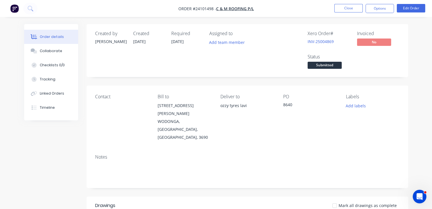
click at [18, 9] on img "button" at bounding box center [14, 8] width 9 height 9
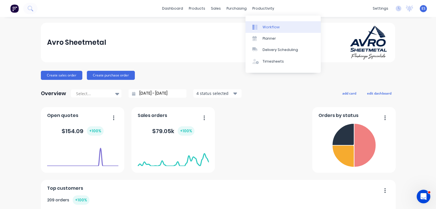
click at [258, 30] on link "Workflow" at bounding box center [282, 26] width 75 height 11
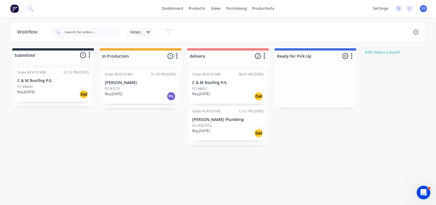
click at [58, 96] on div "Req. [DATE] Del" at bounding box center [53, 94] width 72 height 10
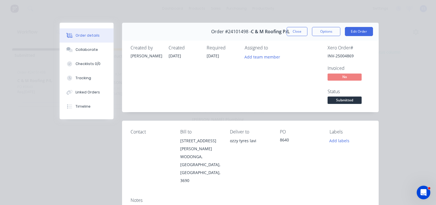
click at [30, 10] on div "Order details Collaborate Checklists 0/0 Tracking Linked Orders Timeline Order …" at bounding box center [218, 102] width 436 height 205
click at [295, 31] on button "Close" at bounding box center [297, 31] width 21 height 9
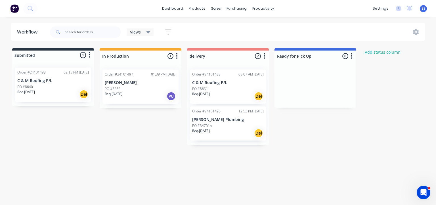
click at [14, 13] on button at bounding box center [15, 8] width 12 height 11
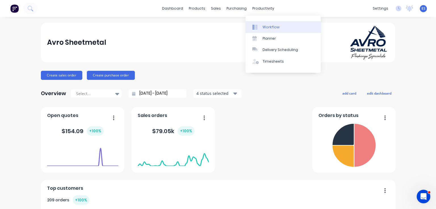
click at [268, 26] on div "Workflow" at bounding box center [270, 27] width 17 height 5
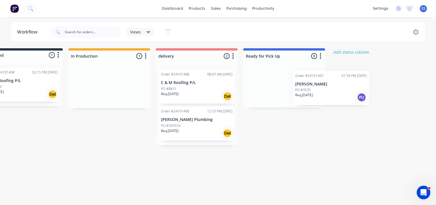
scroll to position [0, 32]
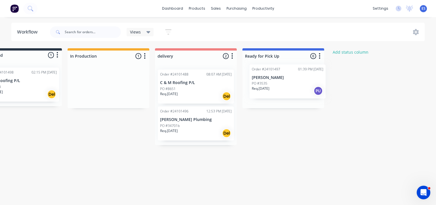
drag, startPoint x: 132, startPoint y: 89, endPoint x: 281, endPoint y: 84, distance: 149.9
click at [281, 84] on div "Submitted 1 Status colour #273444 hex #273444 Save Cancel Summaries Total order…" at bounding box center [231, 96] width 535 height 97
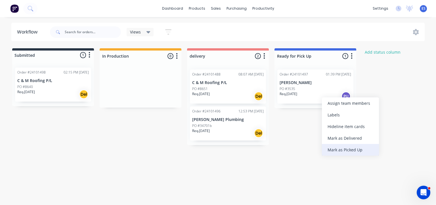
click at [341, 149] on div "Mark as Picked Up" at bounding box center [350, 150] width 57 height 12
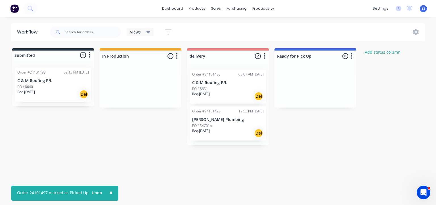
click at [133, 131] on div "Submitted 1 Status colour #273444 hex #273444 Save Cancel Summaries Total order…" at bounding box center [263, 96] width 535 height 97
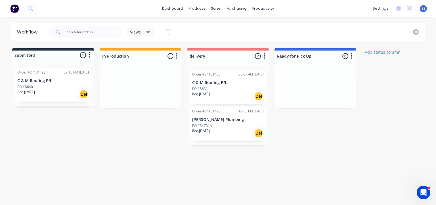
click at [215, 122] on p "[PERSON_NAME] Plumbing" at bounding box center [228, 119] width 72 height 5
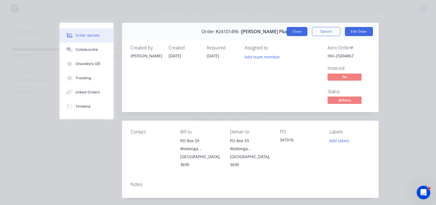
click at [290, 31] on button "Close" at bounding box center [297, 31] width 21 height 9
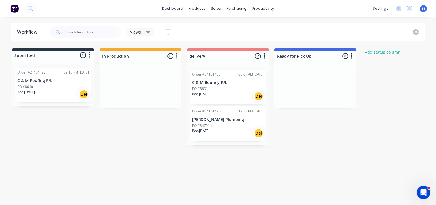
click at [14, 7] on img at bounding box center [14, 8] width 9 height 9
